Goal: Task Accomplishment & Management: Use online tool/utility

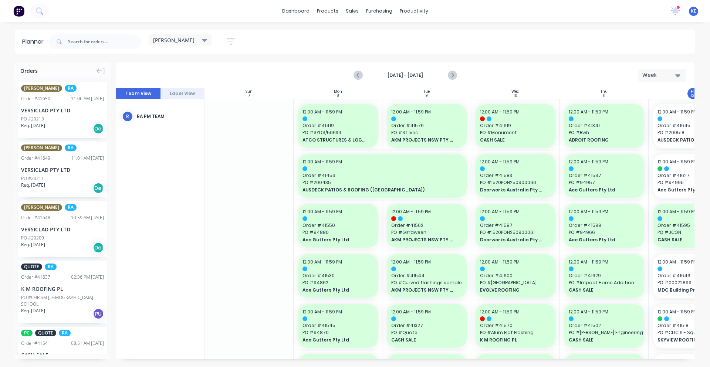
scroll to position [154, 98]
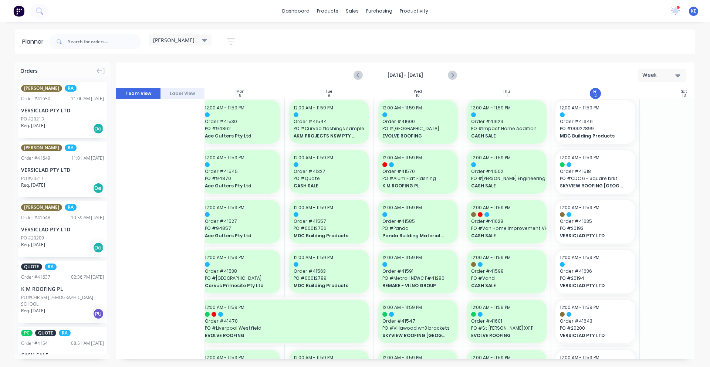
click at [300, 1] on div "dashboard products sales purchasing productivity dashboard products Product Cat…" at bounding box center [355, 11] width 710 height 22
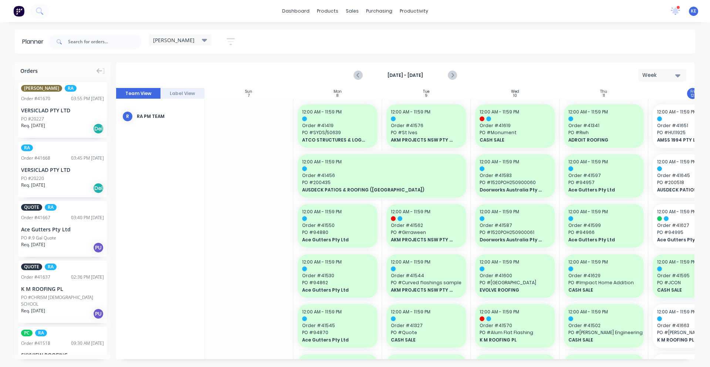
scroll to position [0, 121]
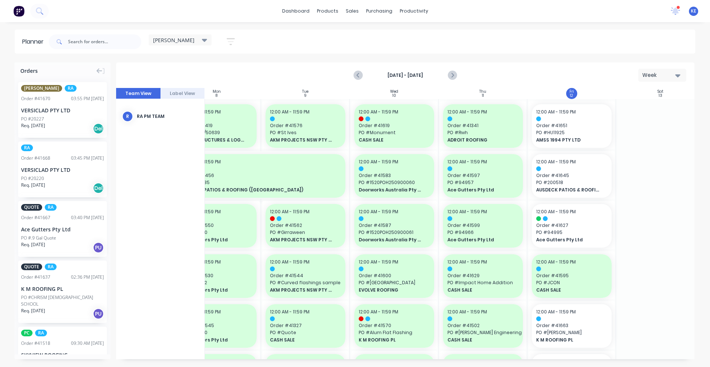
drag, startPoint x: 649, startPoint y: 157, endPoint x: 665, endPoint y: 144, distance: 20.6
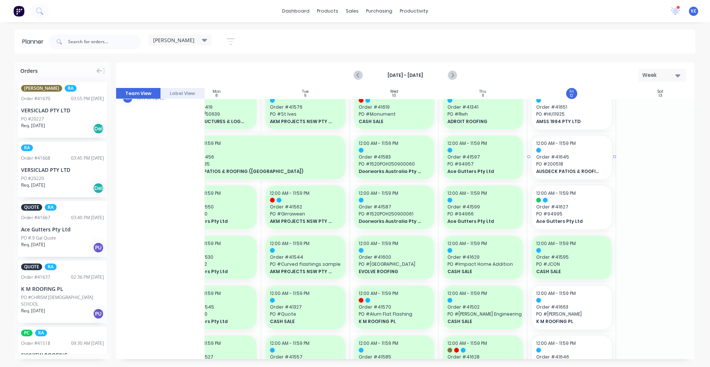
click at [576, 152] on div at bounding box center [571, 150] width 71 height 5
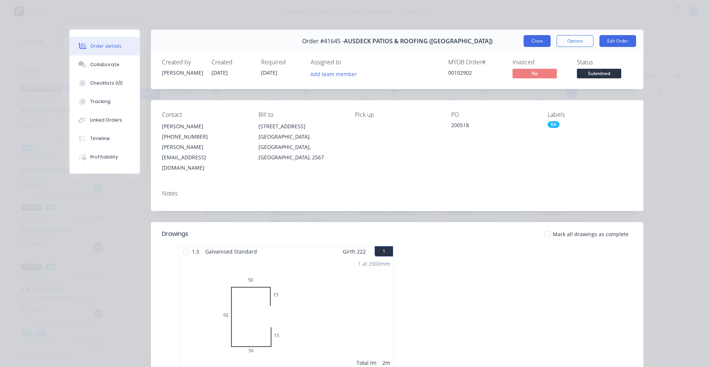
click at [530, 44] on button "Close" at bounding box center [536, 41] width 27 height 12
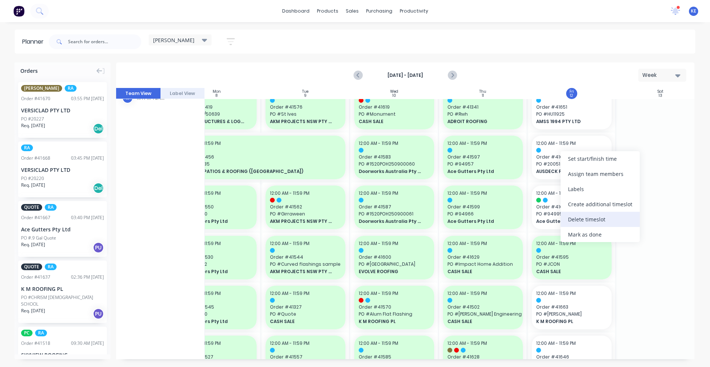
click at [625, 220] on div "Delete timeslot" at bounding box center [599, 219] width 79 height 15
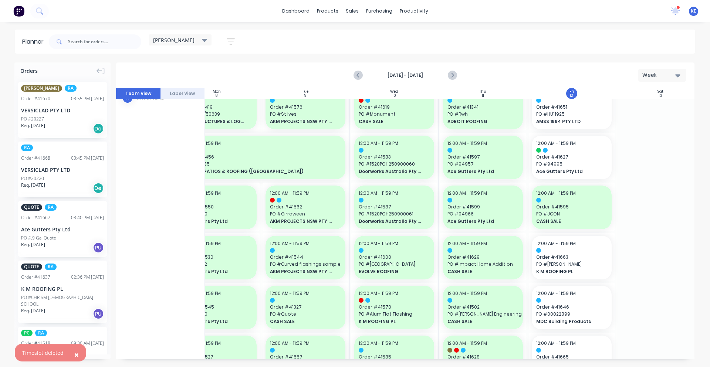
drag, startPoint x: 454, startPoint y: 79, endPoint x: 332, endPoint y: 87, distance: 121.8
click at [454, 79] on icon "Next page" at bounding box center [451, 75] width 9 height 9
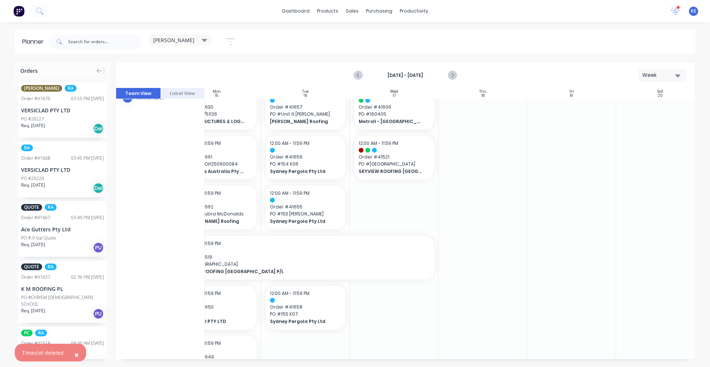
scroll to position [0, 121]
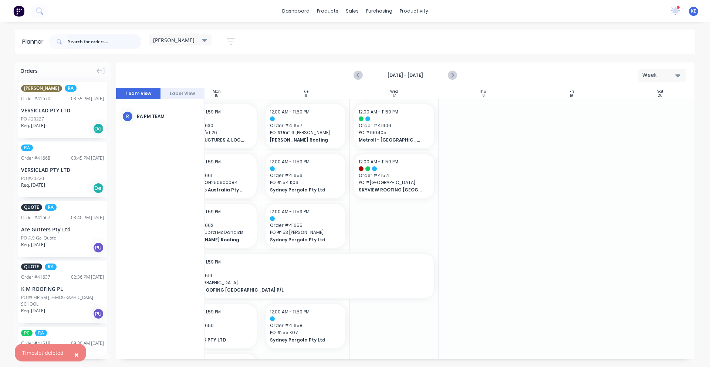
click at [95, 40] on input "text" at bounding box center [104, 41] width 73 height 15
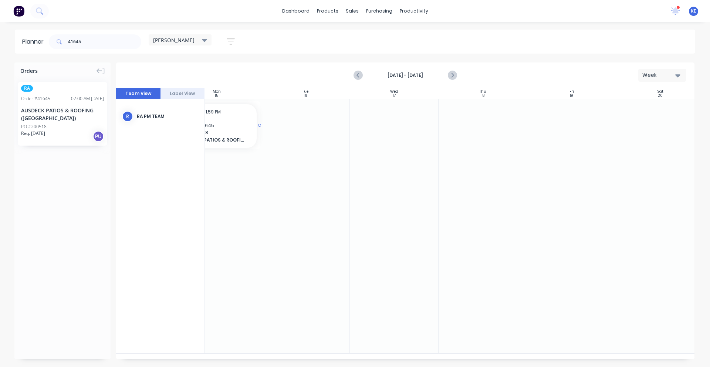
scroll to position [0, 119]
drag, startPoint x: 52, startPoint y: 125, endPoint x: 233, endPoint y: 129, distance: 180.8
click at [106, 42] on input "41645" at bounding box center [104, 41] width 73 height 15
type input "4"
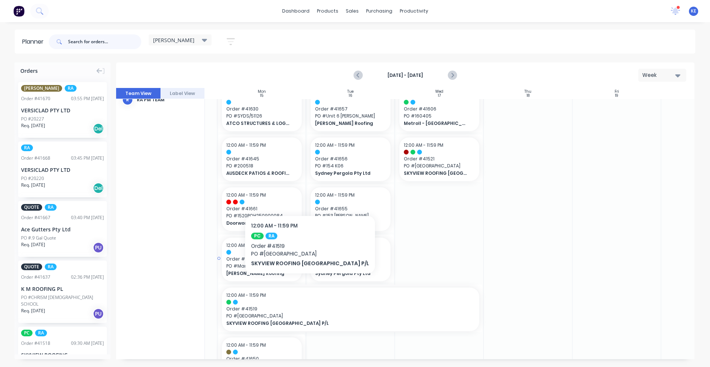
scroll to position [0, 76]
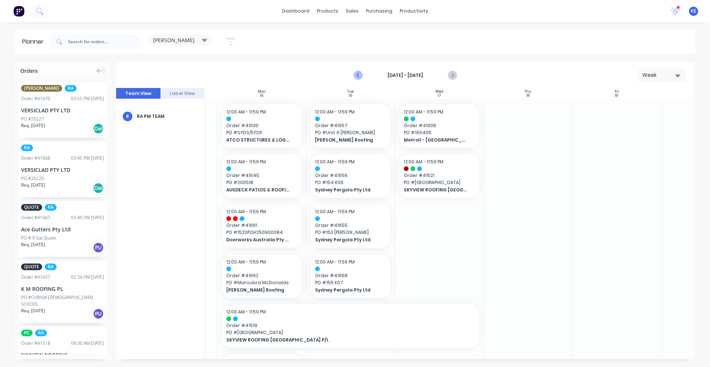
click at [362, 76] on icon "Previous page" at bounding box center [358, 75] width 9 height 9
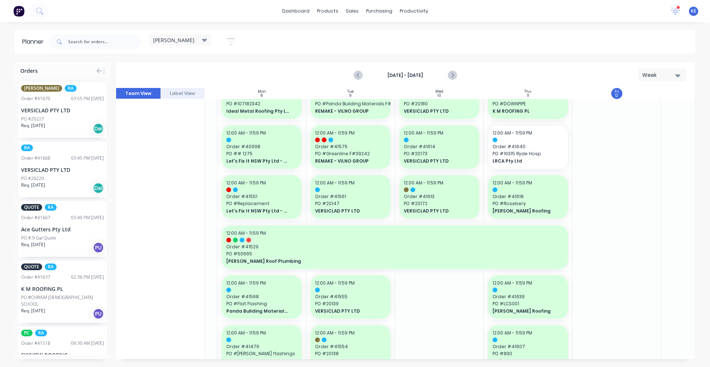
scroll to position [549, 76]
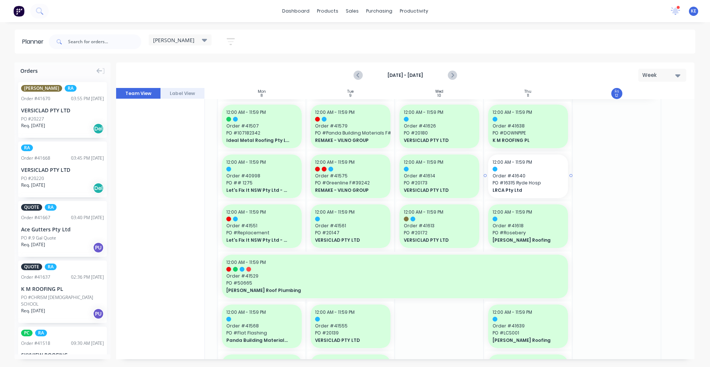
click at [545, 186] on span "PO # 16315 [PERSON_NAME]" at bounding box center [527, 183] width 71 height 7
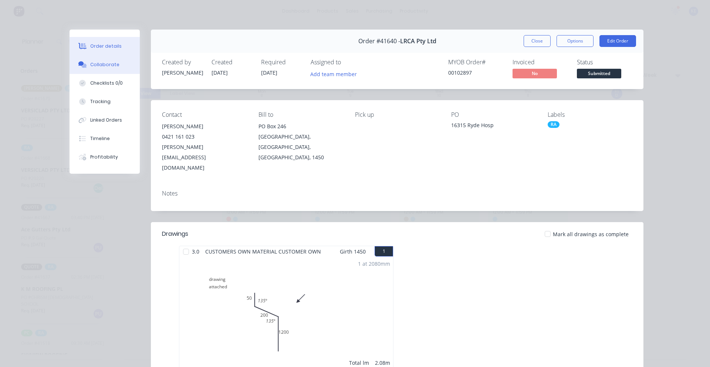
click at [84, 65] on div at bounding box center [82, 64] width 11 height 7
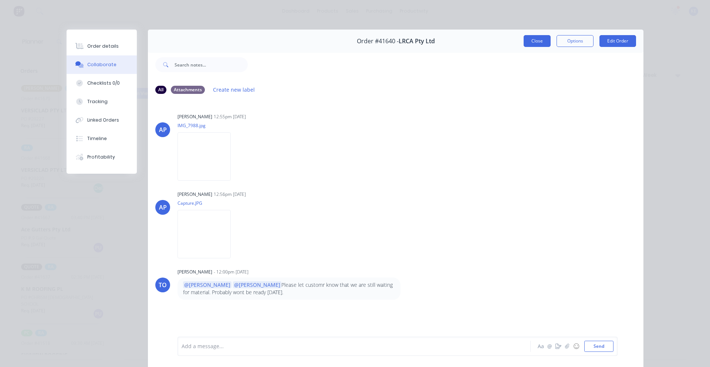
click at [532, 39] on button "Close" at bounding box center [536, 41] width 27 height 12
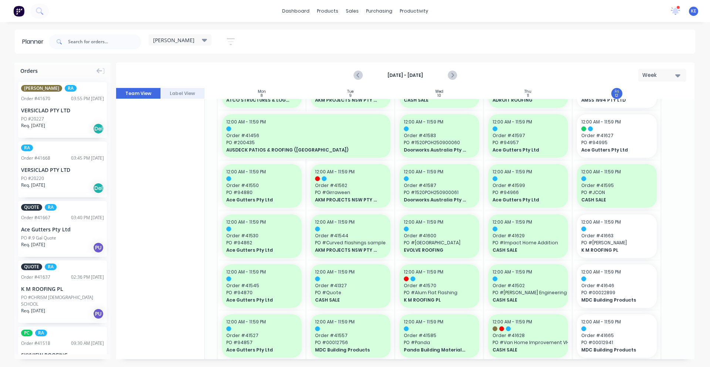
scroll to position [0, 76]
